Goal: Transaction & Acquisition: Purchase product/service

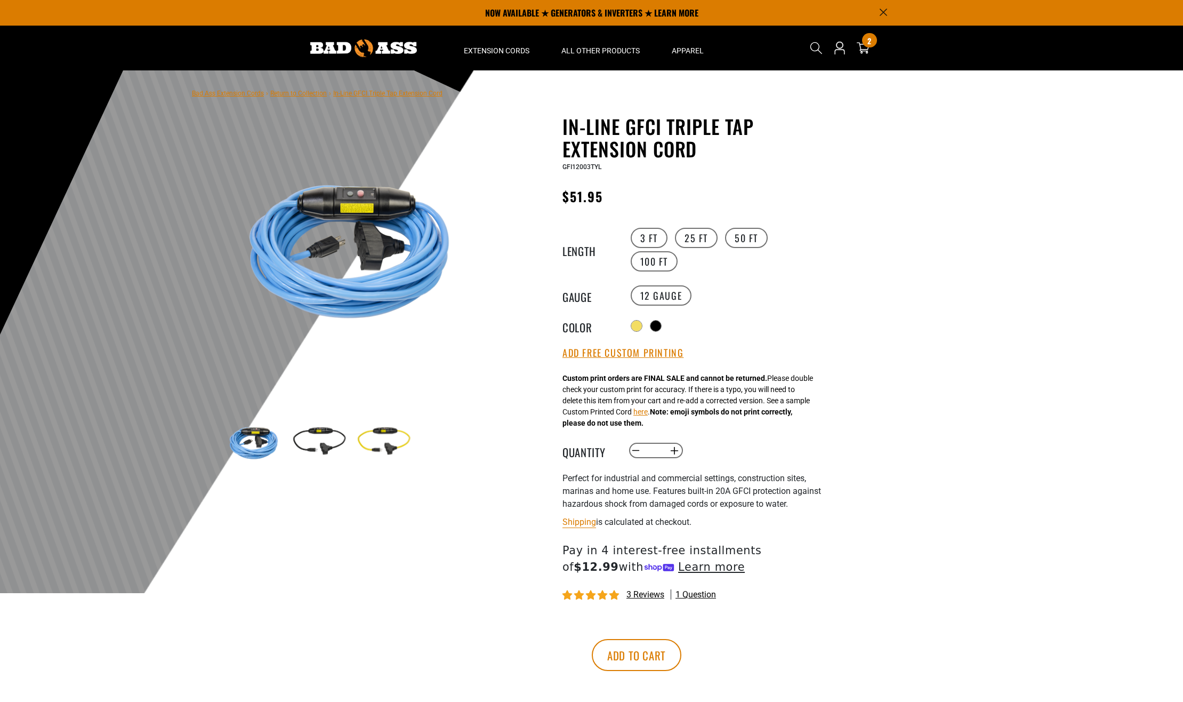
click at [1053, 105] on div at bounding box center [591, 331] width 1183 height 523
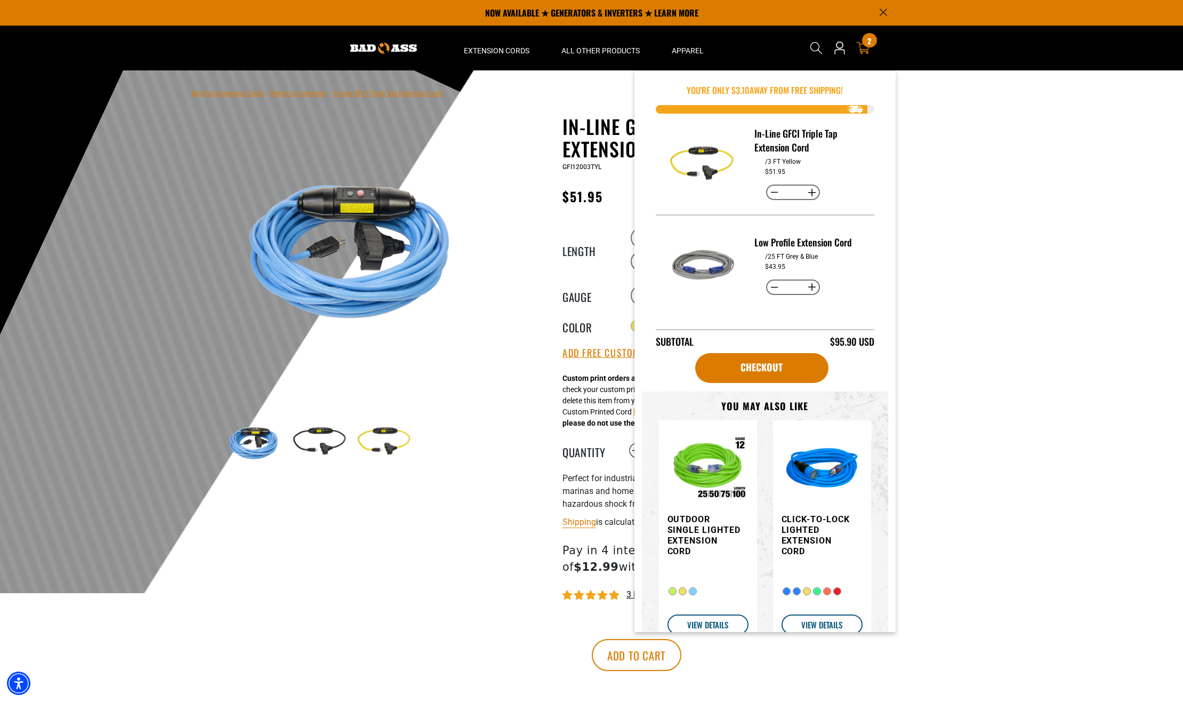
click at [864, 47] on icon at bounding box center [863, 48] width 14 height 14
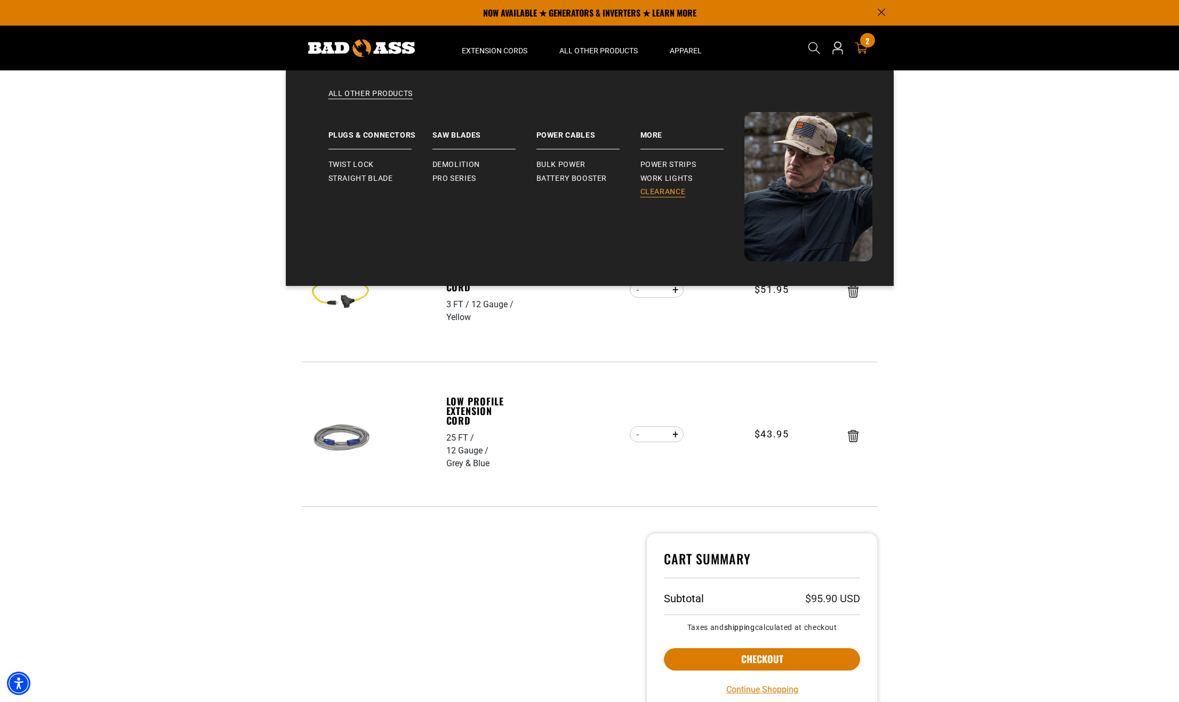
click at [657, 189] on span "Clearance" at bounding box center [662, 192] width 45 height 10
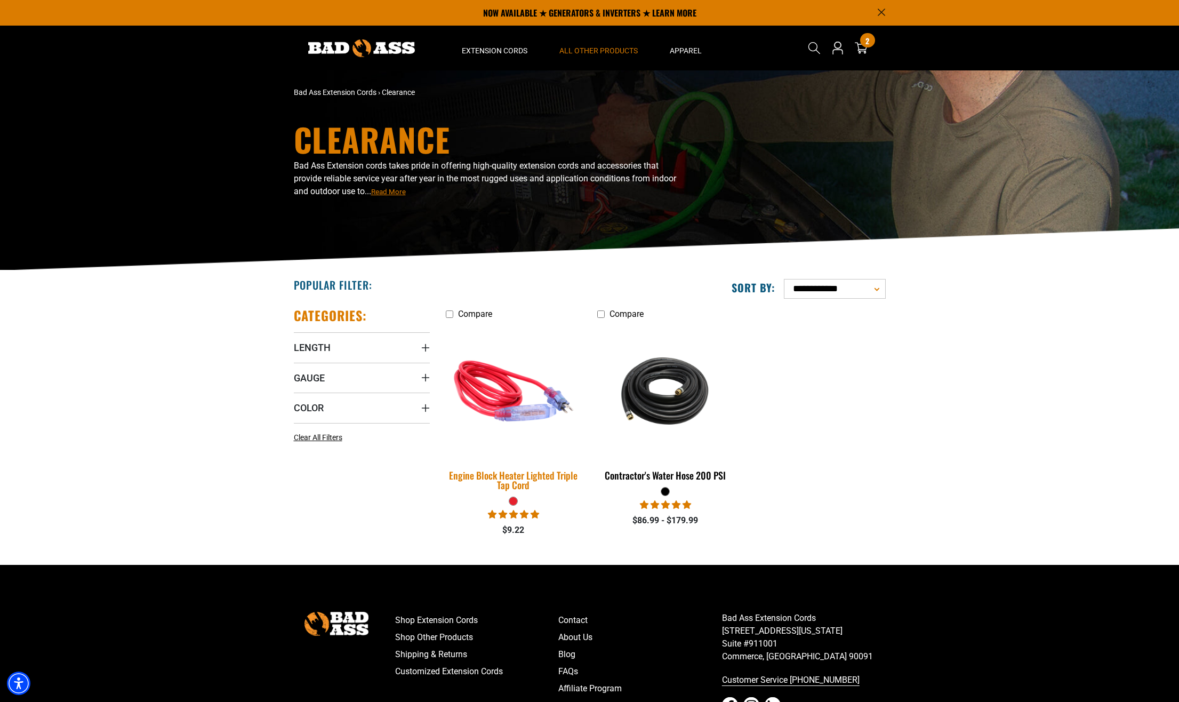
click at [519, 479] on div "Engine Block Heater Lighted Triple Tap Cord" at bounding box center [514, 479] width 136 height 19
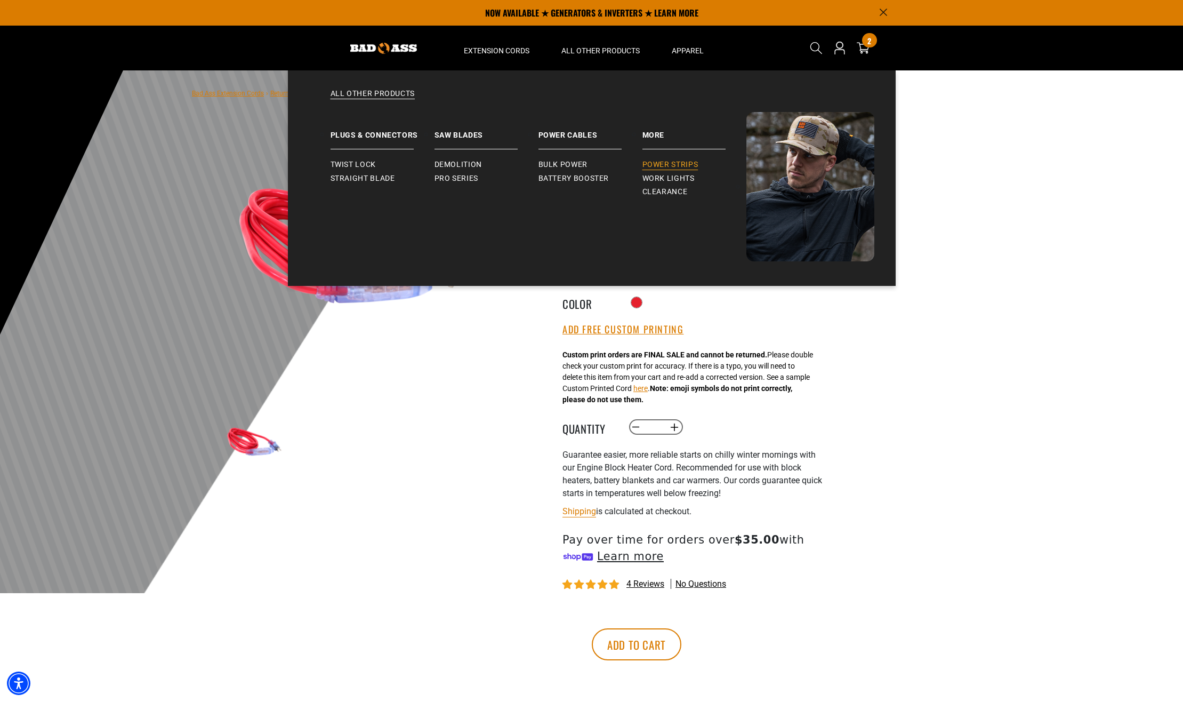
click at [670, 163] on span "Power Strips" at bounding box center [670, 165] width 56 height 10
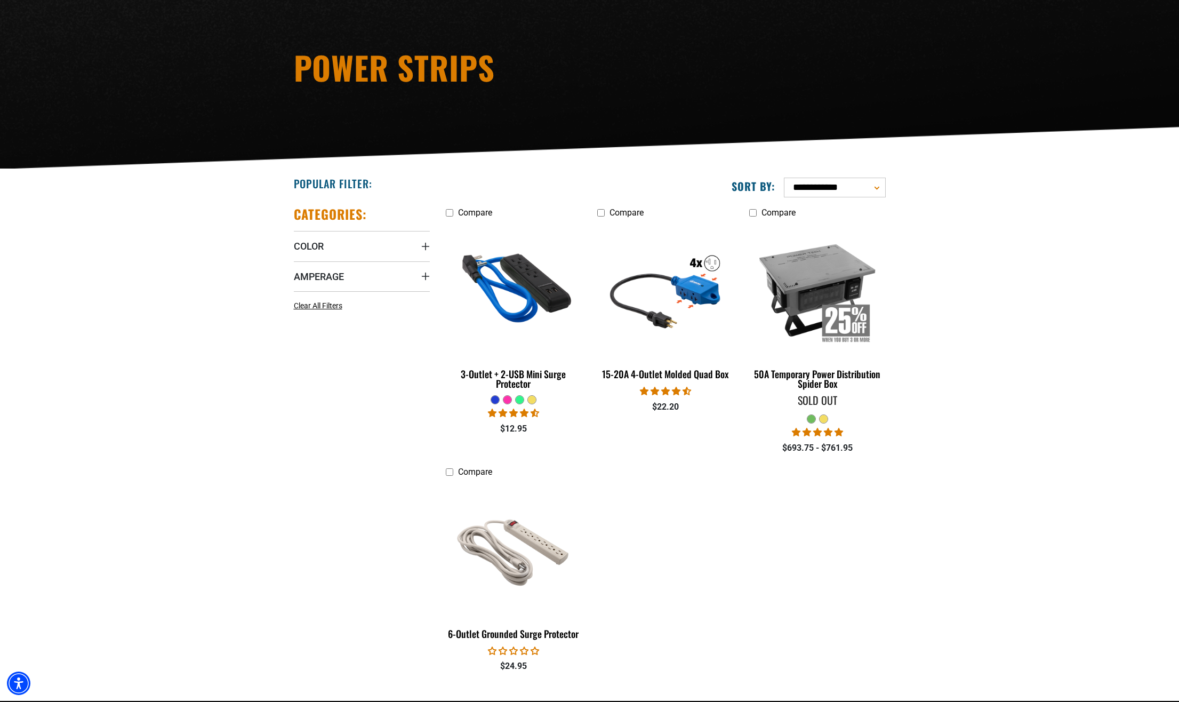
scroll to position [213, 0]
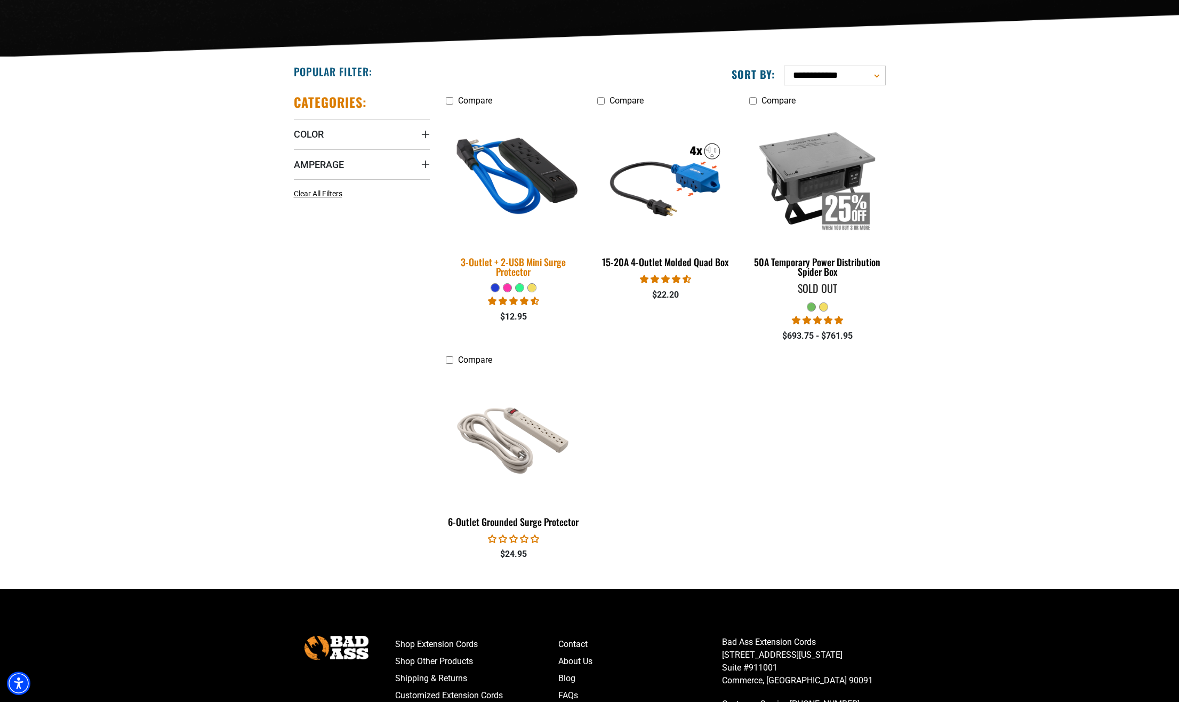
click at [510, 266] on div "3-Outlet + 2-USB Mini Surge Protector" at bounding box center [514, 266] width 136 height 19
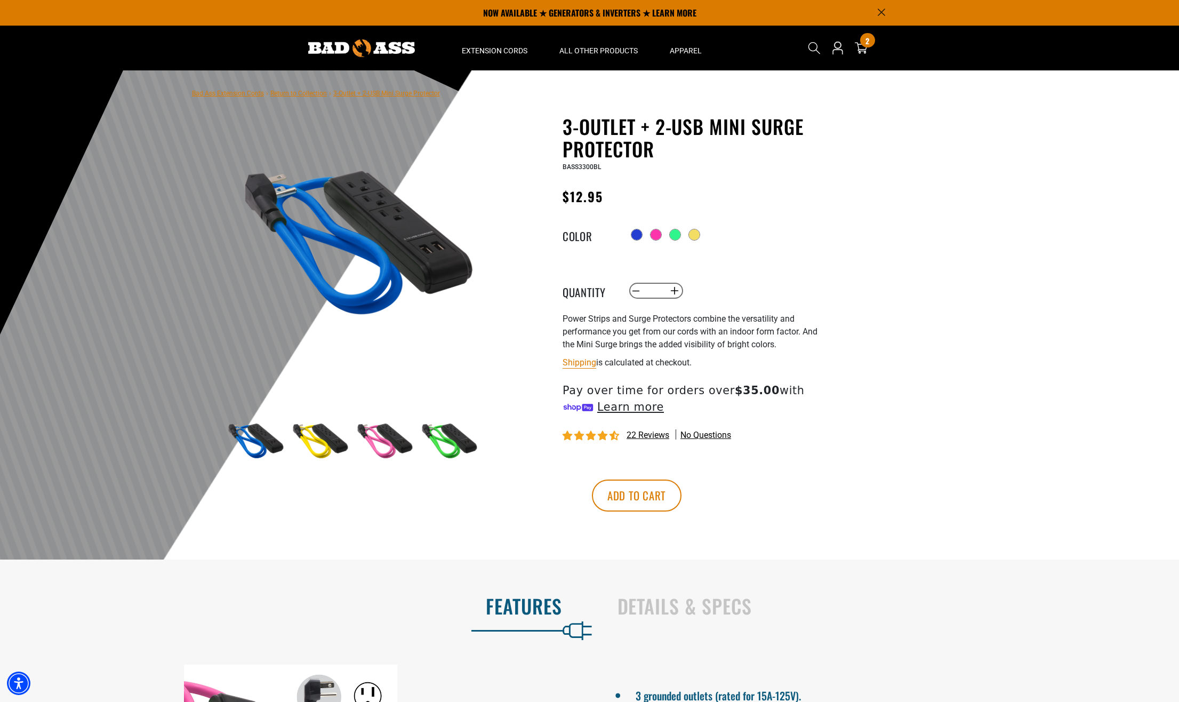
click at [379, 438] on img at bounding box center [383, 442] width 62 height 62
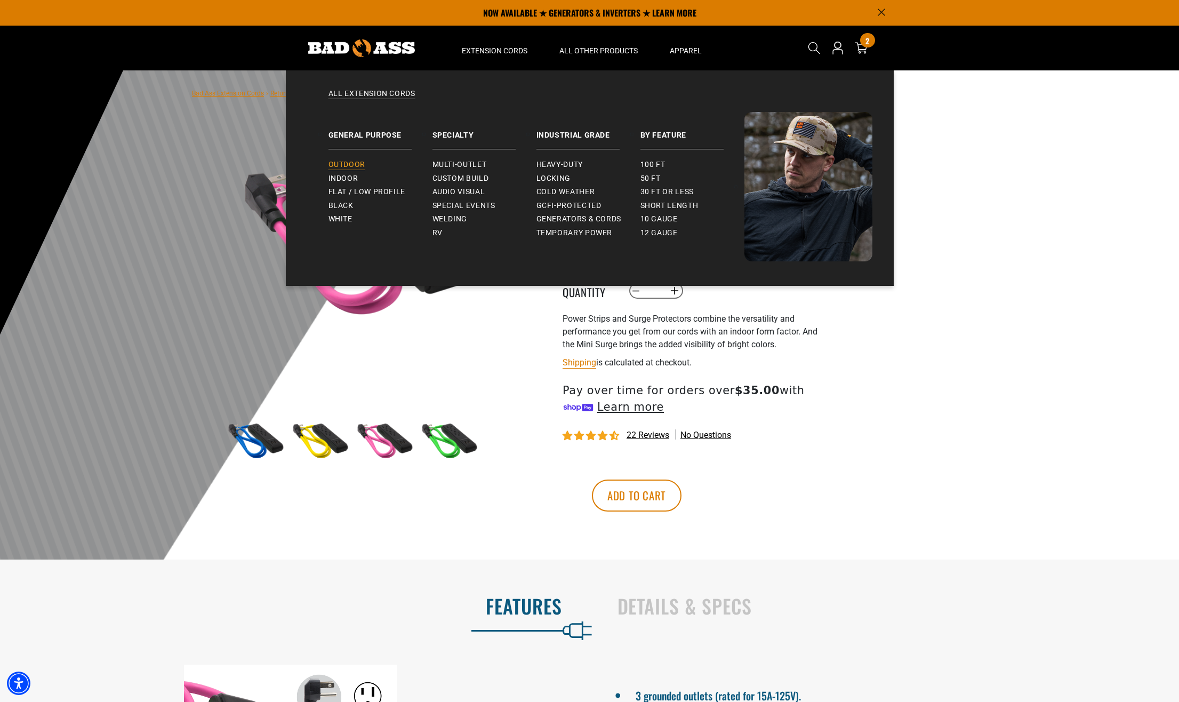
click at [347, 159] on link "Outdoor" at bounding box center [380, 165] width 104 height 14
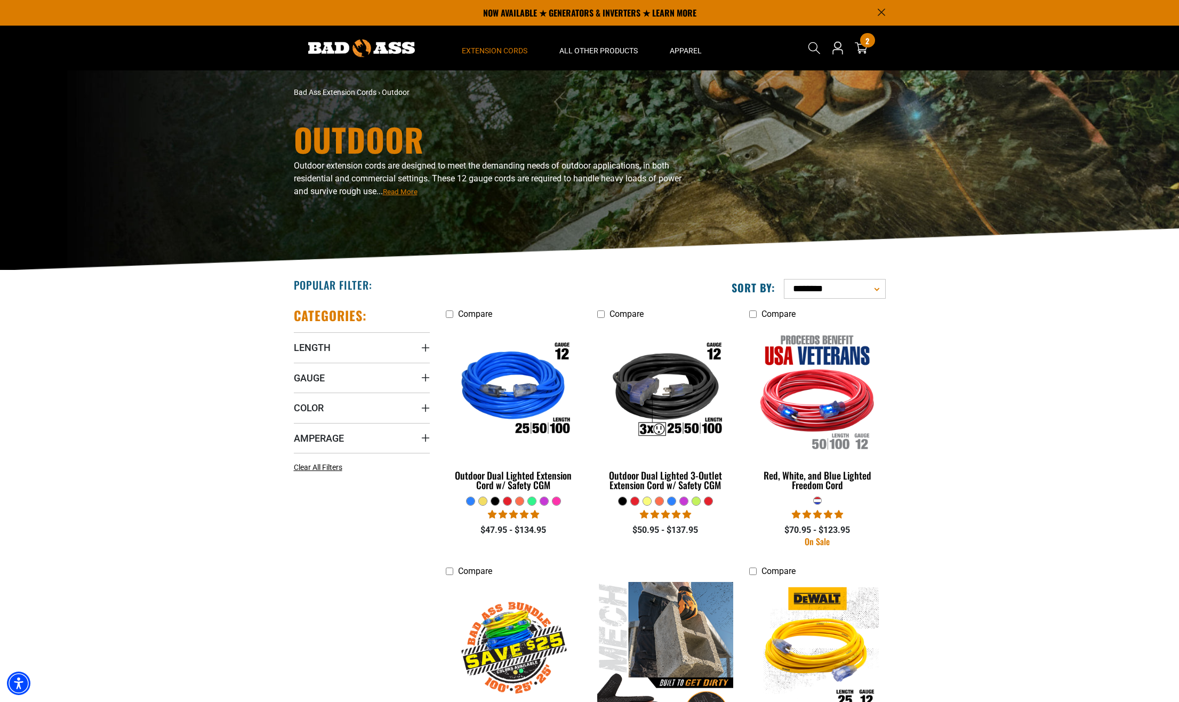
drag, startPoint x: 682, startPoint y: 107, endPoint x: 657, endPoint y: 131, distance: 34.7
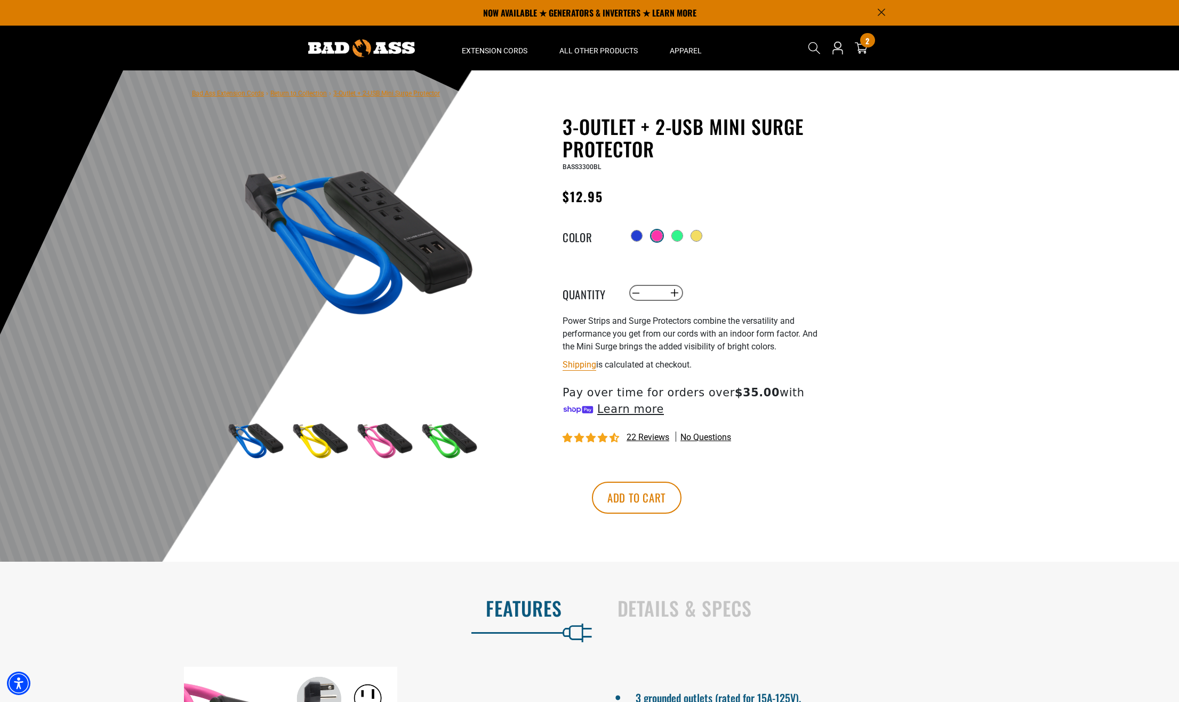
click at [660, 240] on div at bounding box center [657, 235] width 11 height 11
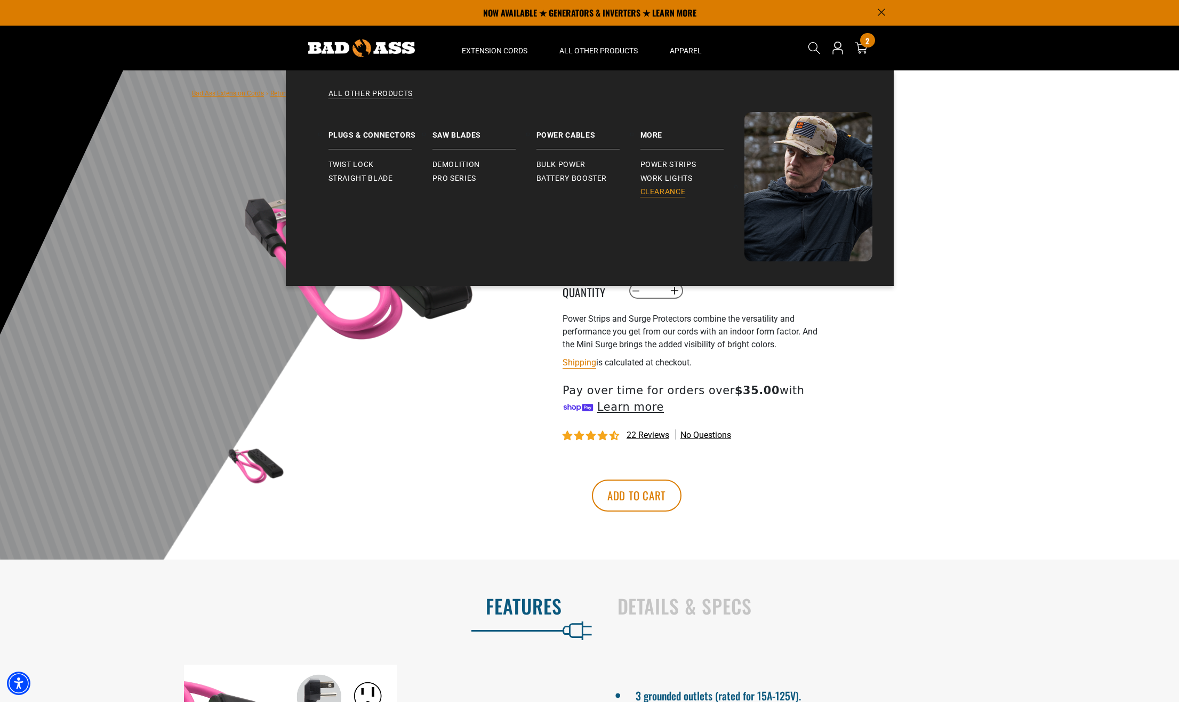
click at [654, 188] on span "Clearance" at bounding box center [662, 192] width 45 height 10
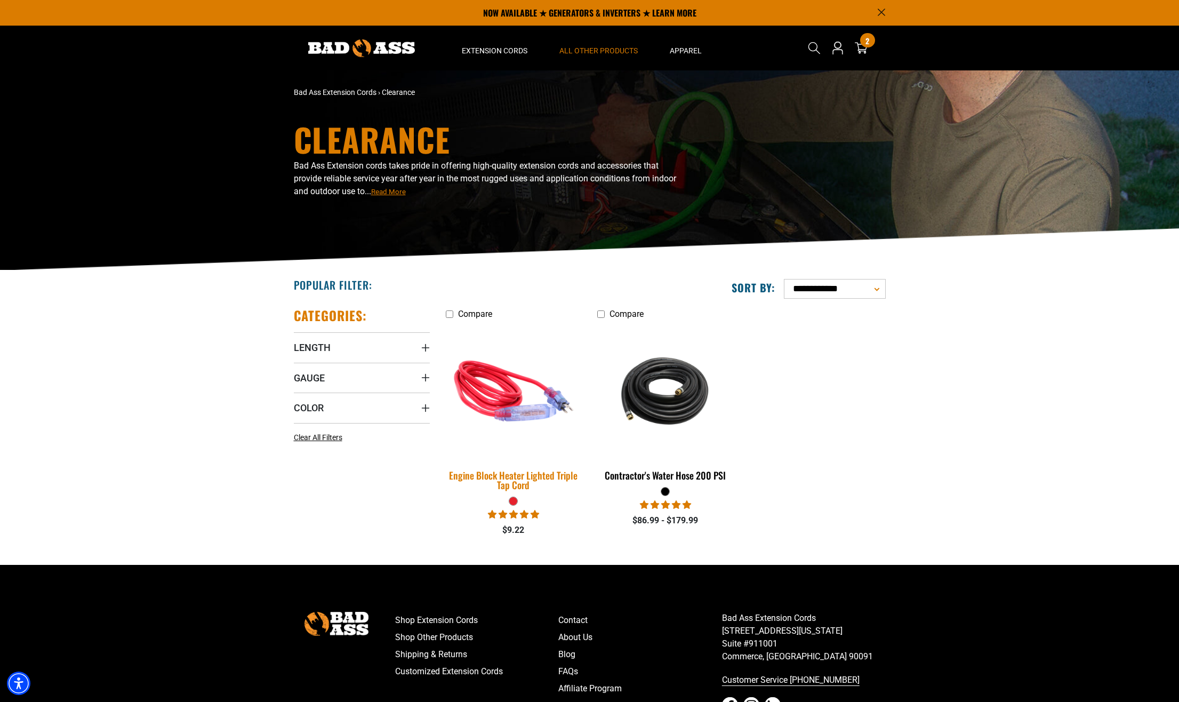
click at [511, 483] on div "Engine Block Heater Lighted Triple Tap Cord" at bounding box center [514, 479] width 136 height 19
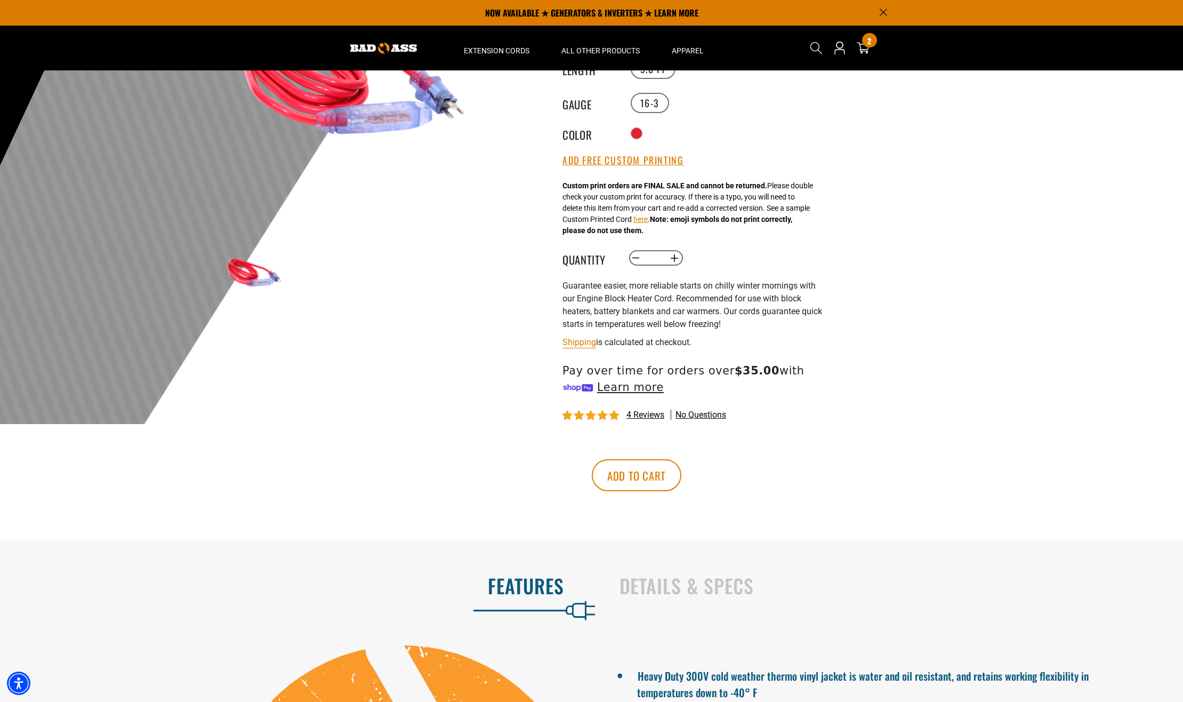
scroll to position [142, 0]
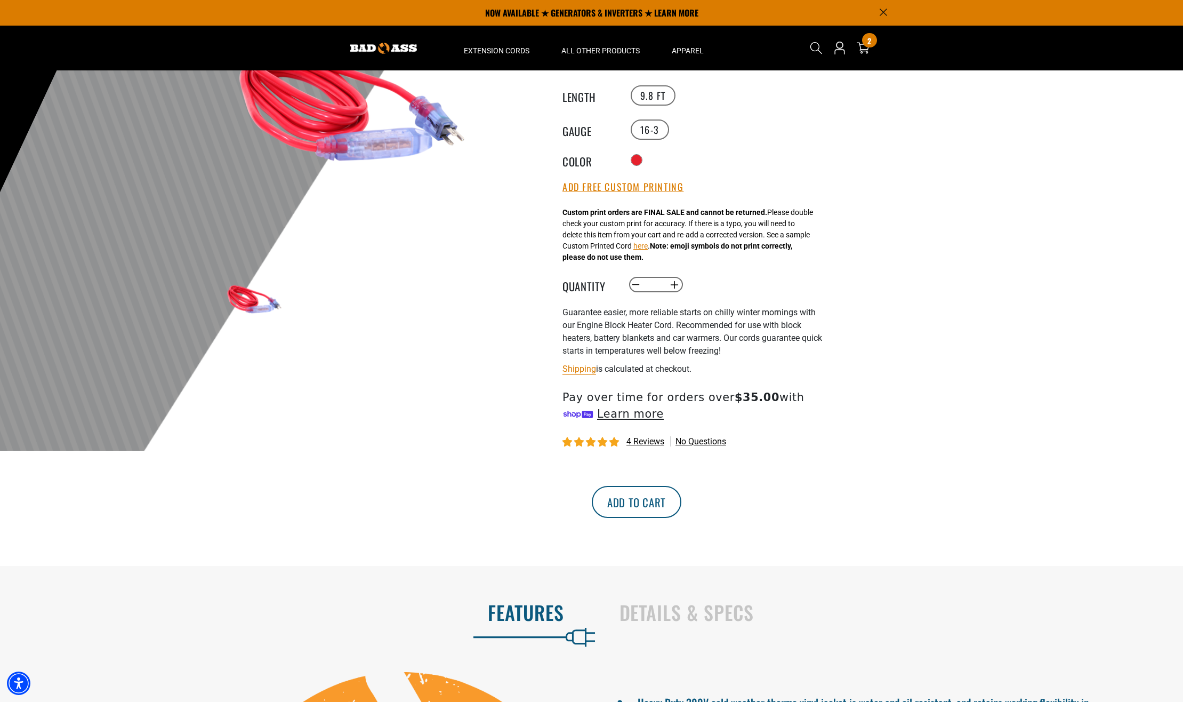
click at [681, 502] on button "Add to cart" at bounding box center [637, 502] width 90 height 32
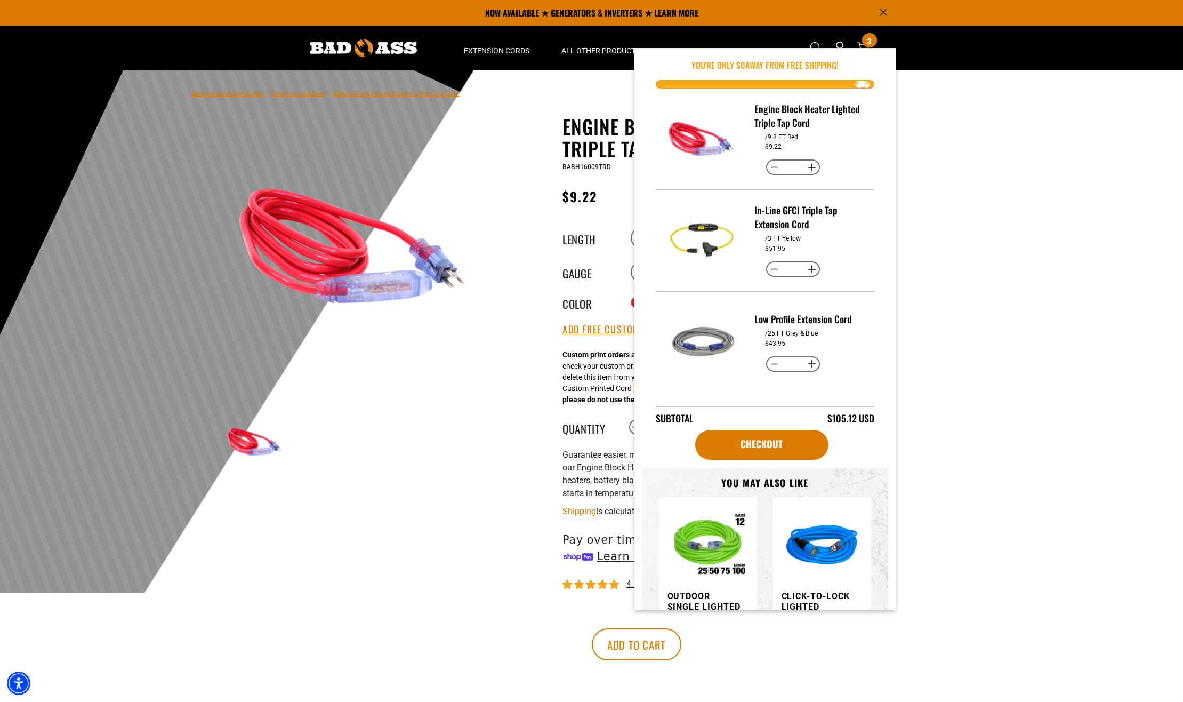
scroll to position [0, 0]
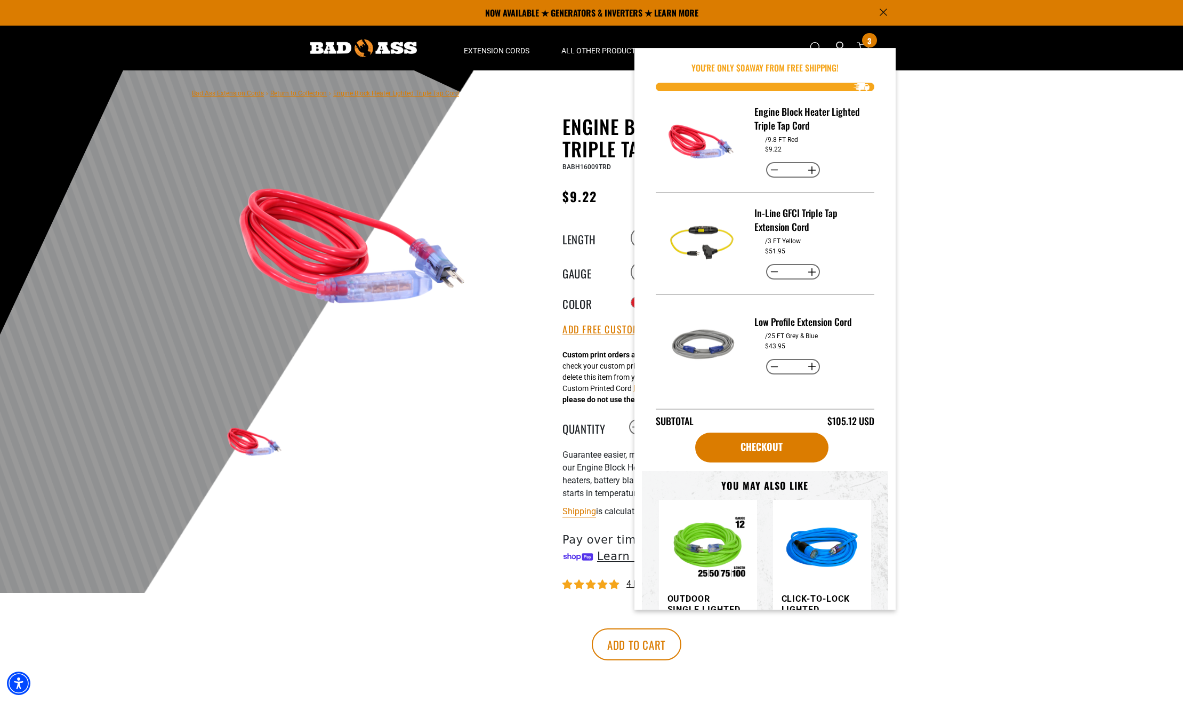
drag, startPoint x: 1030, startPoint y: 197, endPoint x: 1043, endPoint y: 192, distance: 14.4
click at [1038, 194] on div at bounding box center [591, 331] width 1183 height 523
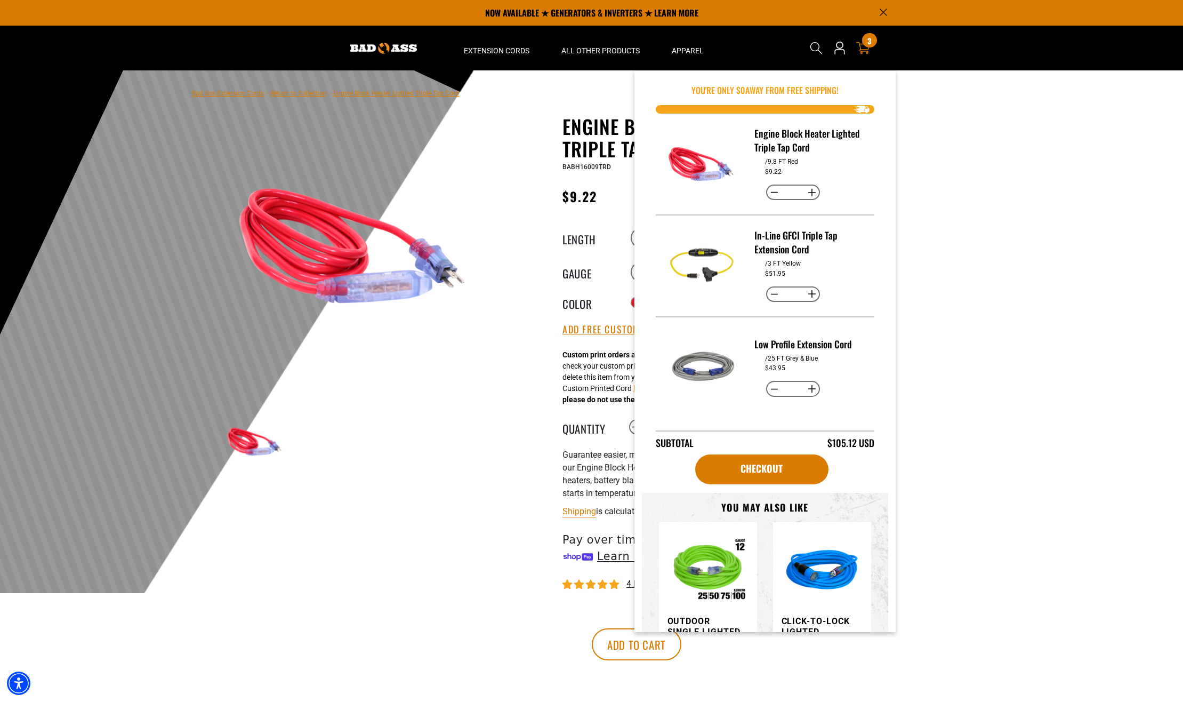
click at [866, 45] on div "3 3 items" at bounding box center [869, 40] width 14 height 14
